Goal: Use online tool/utility: Utilize a website feature to perform a specific function

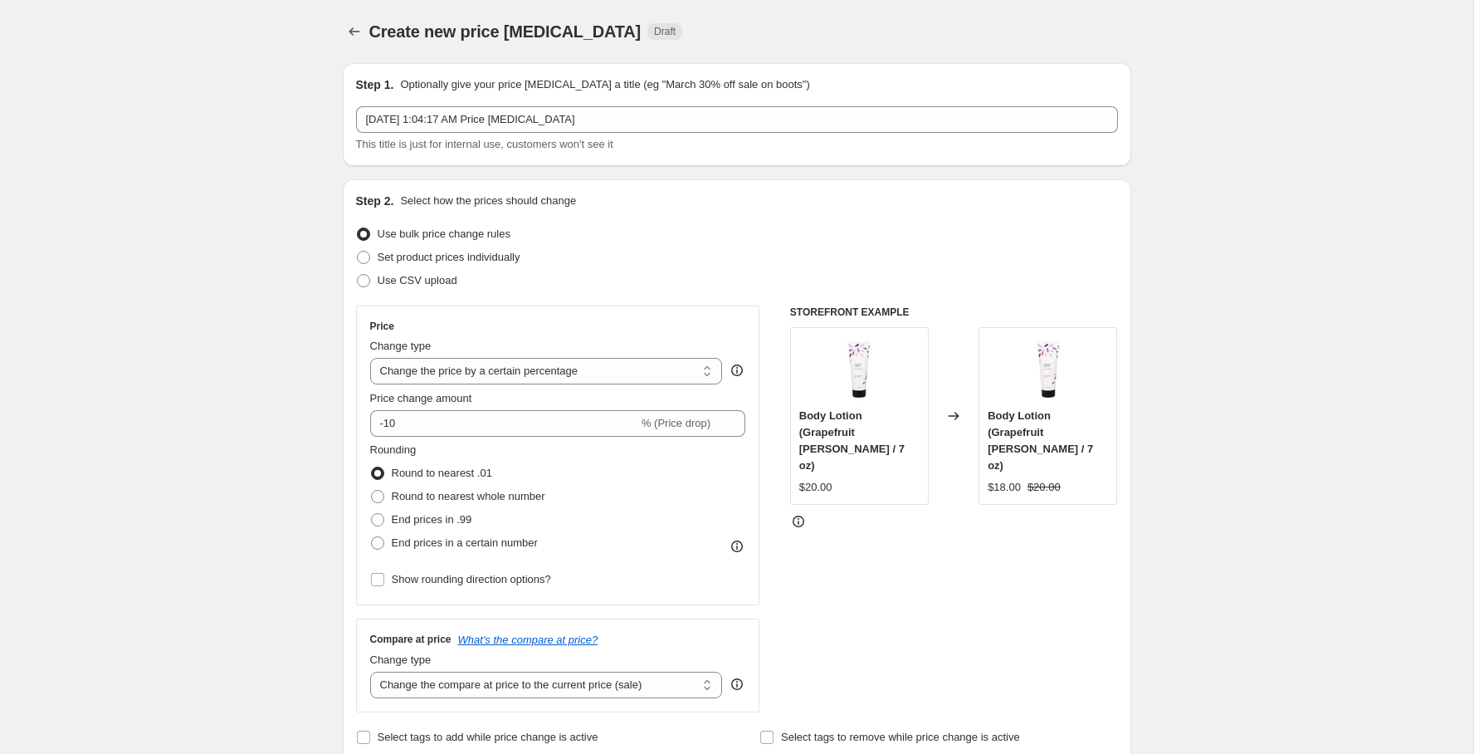
select select "percentage"
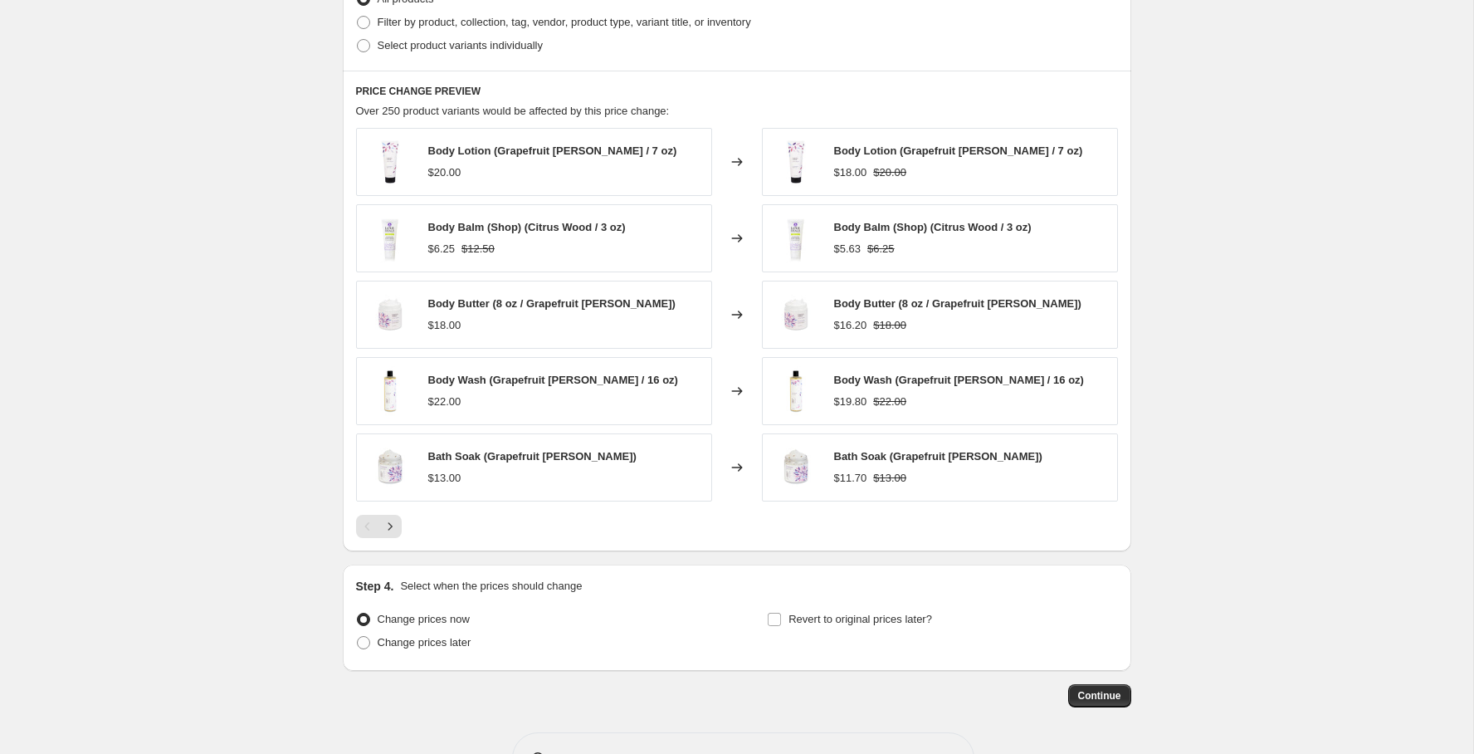
scroll to position [852, 0]
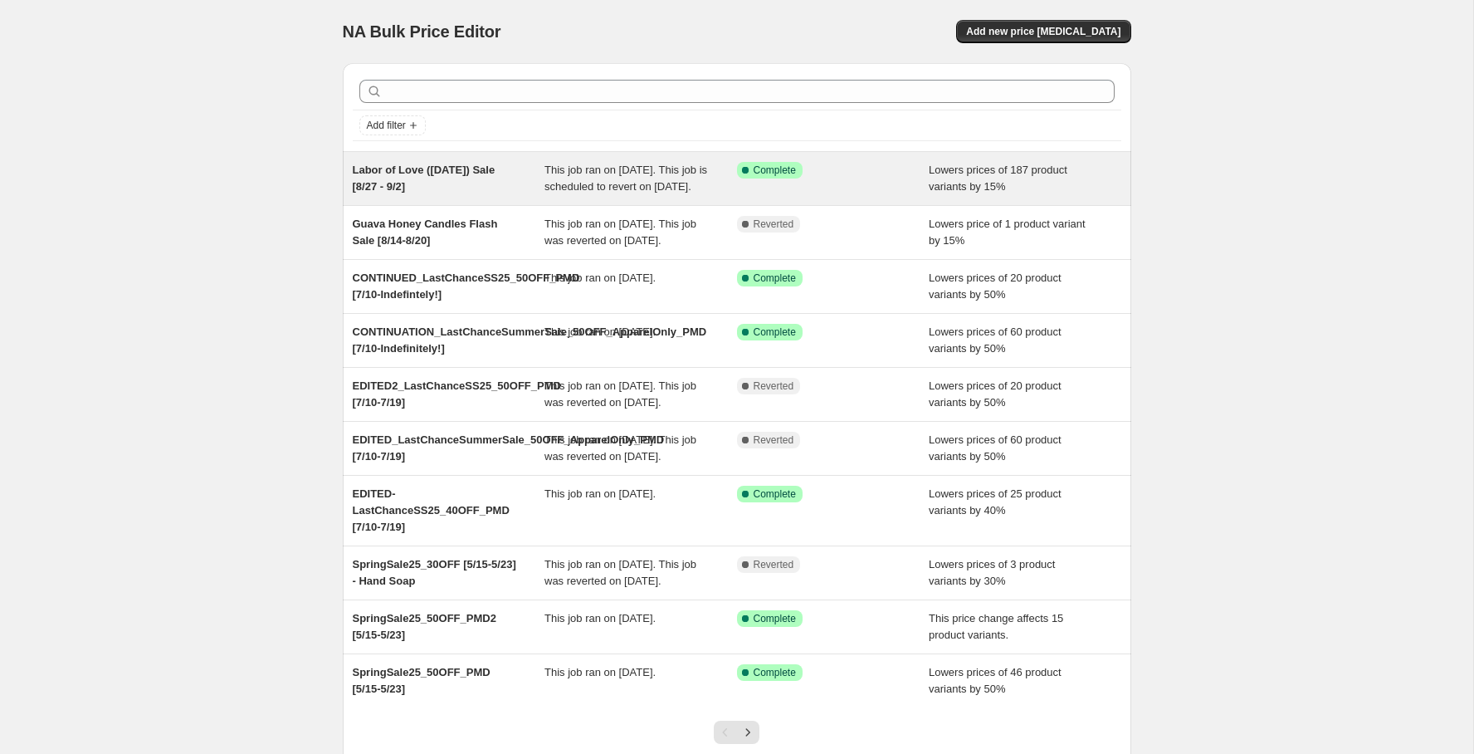
click at [406, 159] on div "Labor of Love ([DATE]) Sale [8/27 - 9/2] This job ran on [DATE]. This job is sc…" at bounding box center [737, 178] width 789 height 53
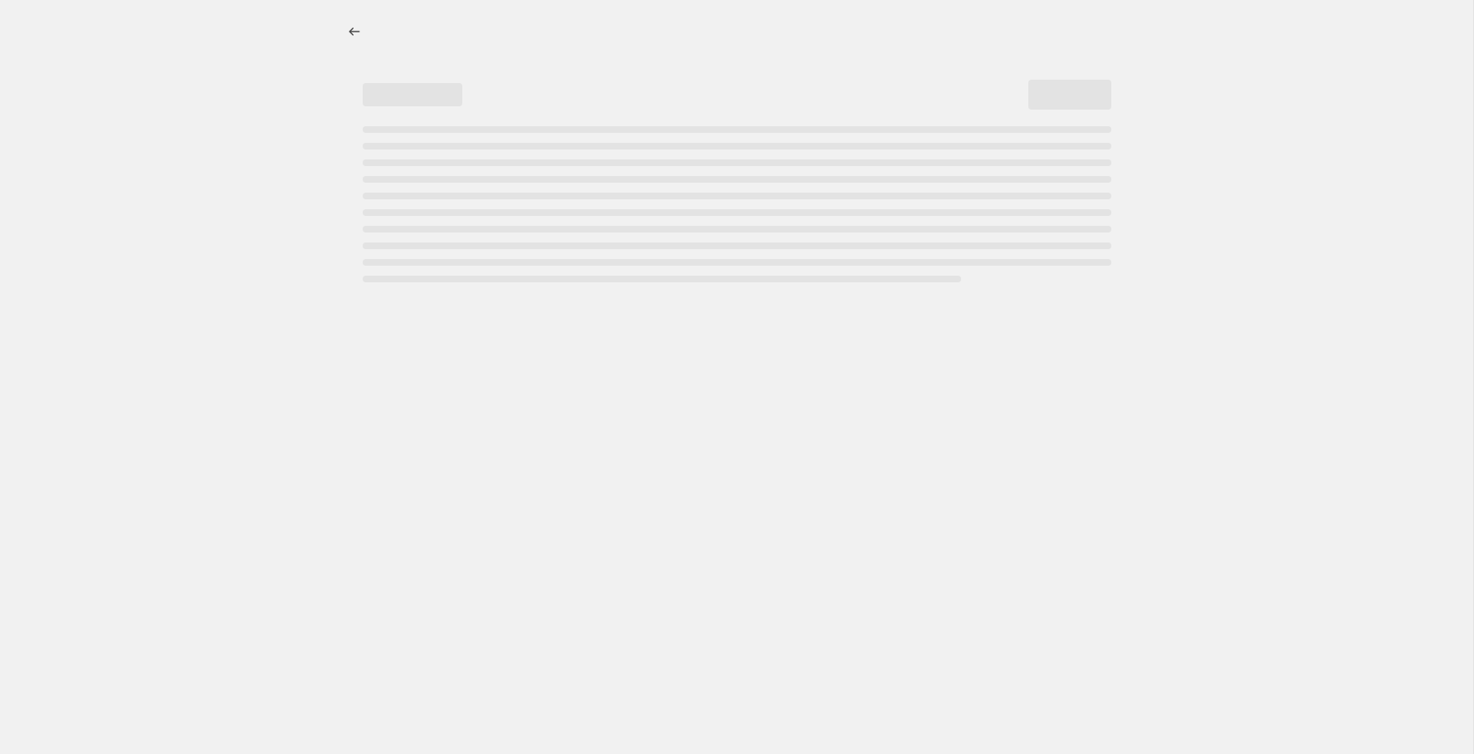
select select "percentage"
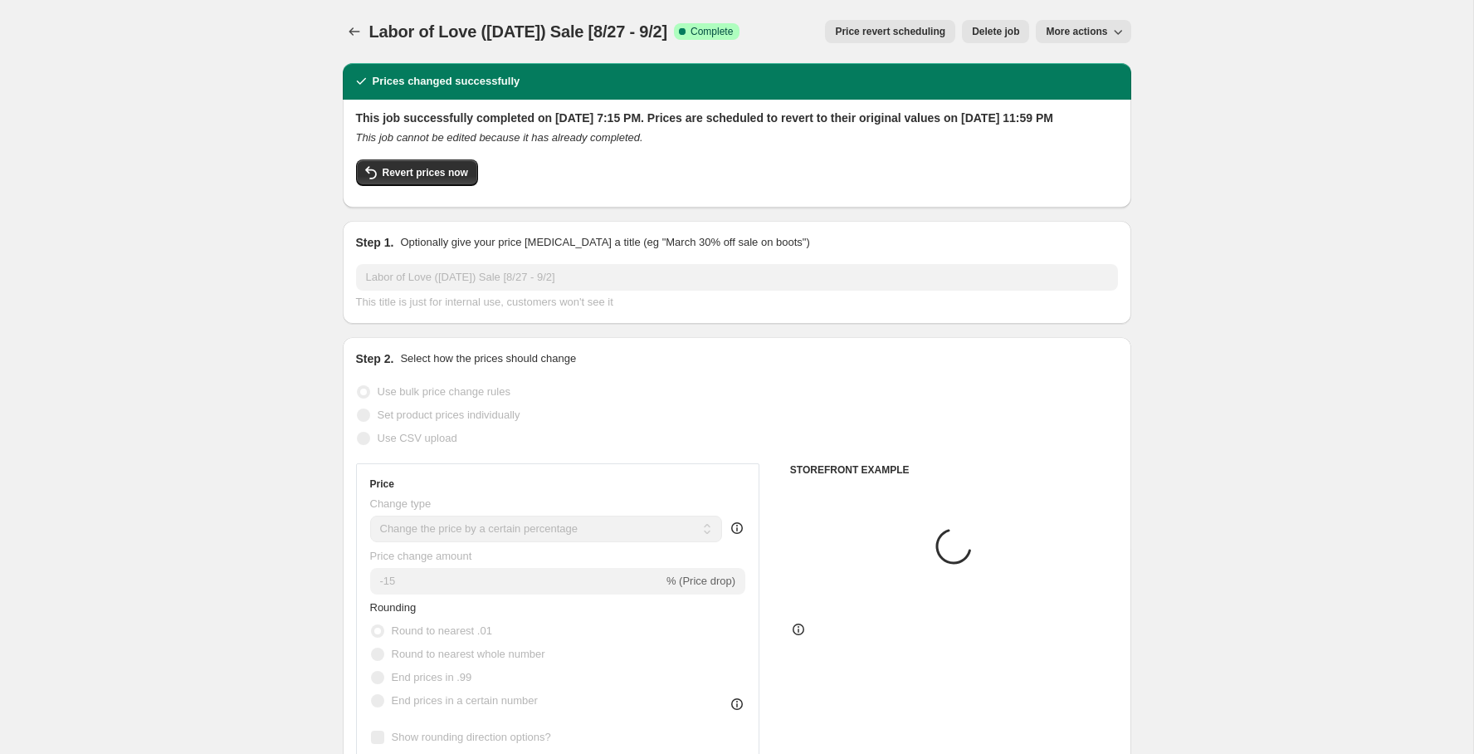
select select "collection"
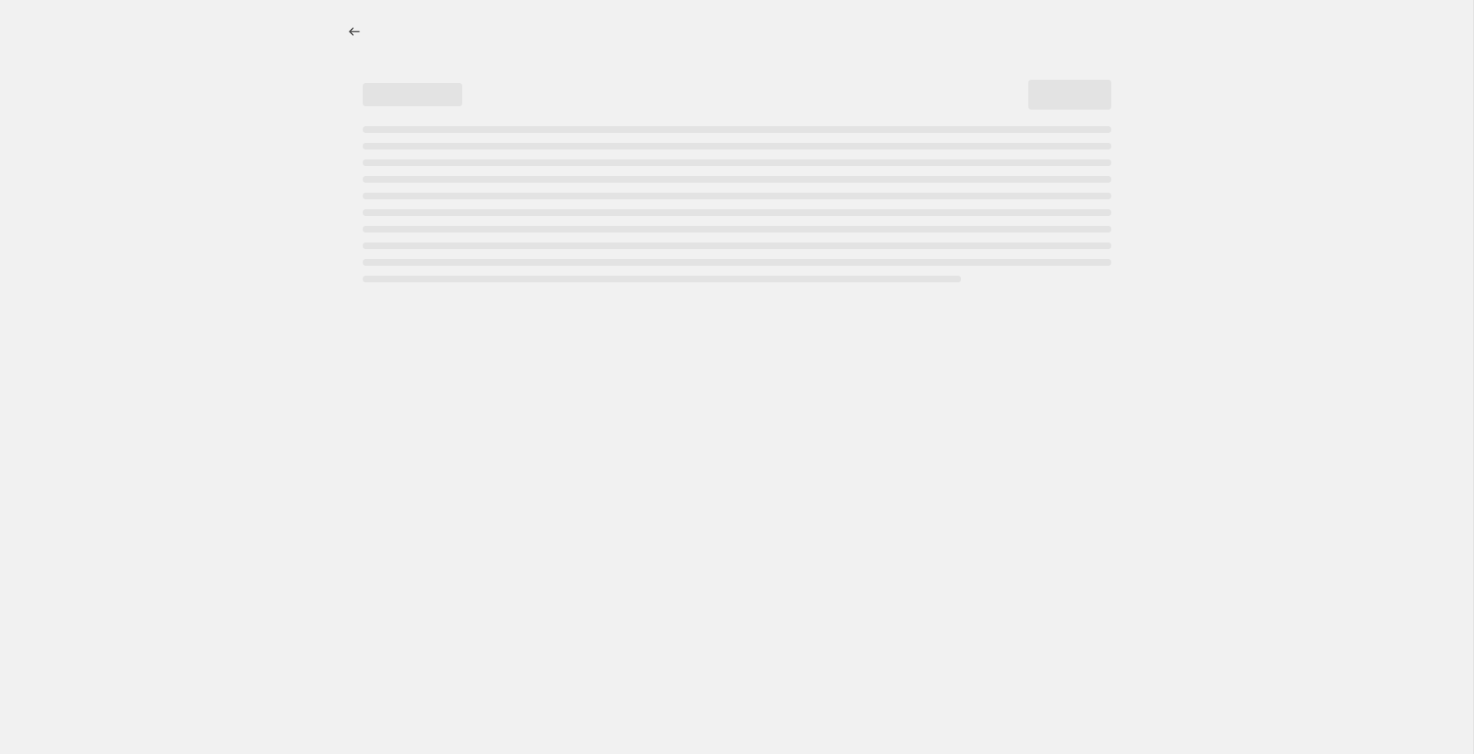
select select "percentage"
select select "collection"
